Goal: Complete application form

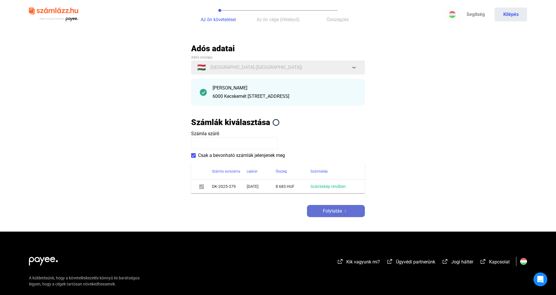
click at [333, 205] on button "Folytatás" at bounding box center [336, 211] width 58 height 12
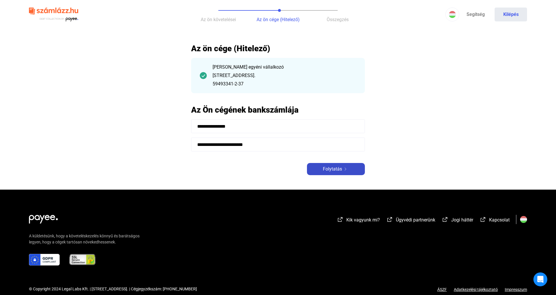
click at [339, 170] on span "Folytatás" at bounding box center [332, 169] width 19 height 7
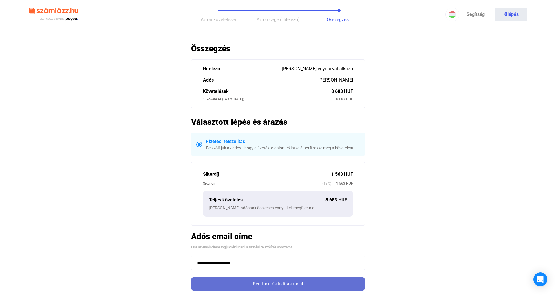
click at [244, 285] on div "Rendben és indítás most" at bounding box center [278, 284] width 170 height 7
